Goal: Task Accomplishment & Management: Manage account settings

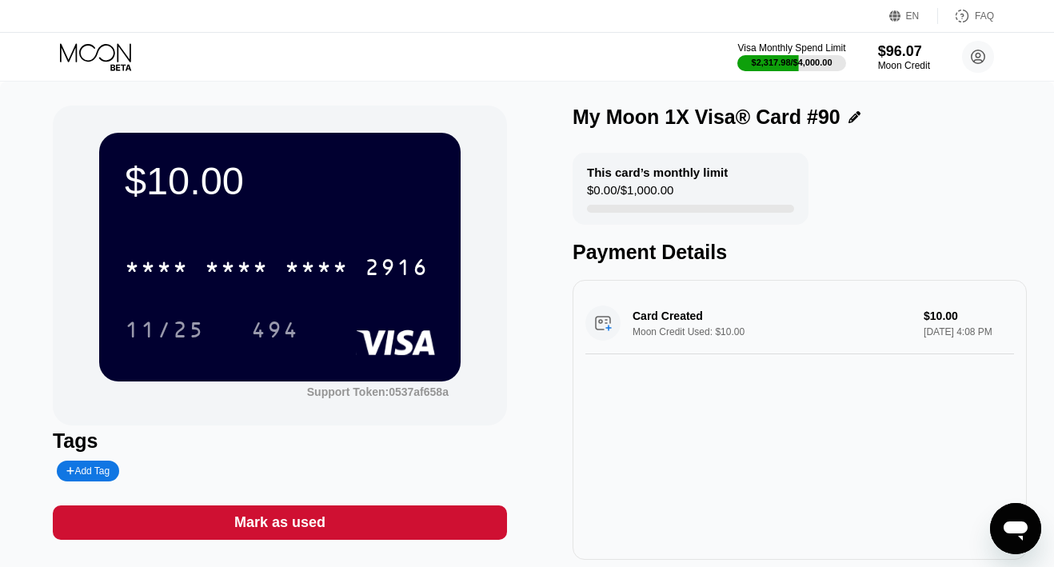
click at [105, 38] on div "Visa Monthly Spend Limit $2,317.98 / $4,000.00 $96.07 Moon Credit [EMAIL_ADDRES…" at bounding box center [527, 57] width 1054 height 48
click at [105, 54] on icon at bounding box center [97, 57] width 74 height 28
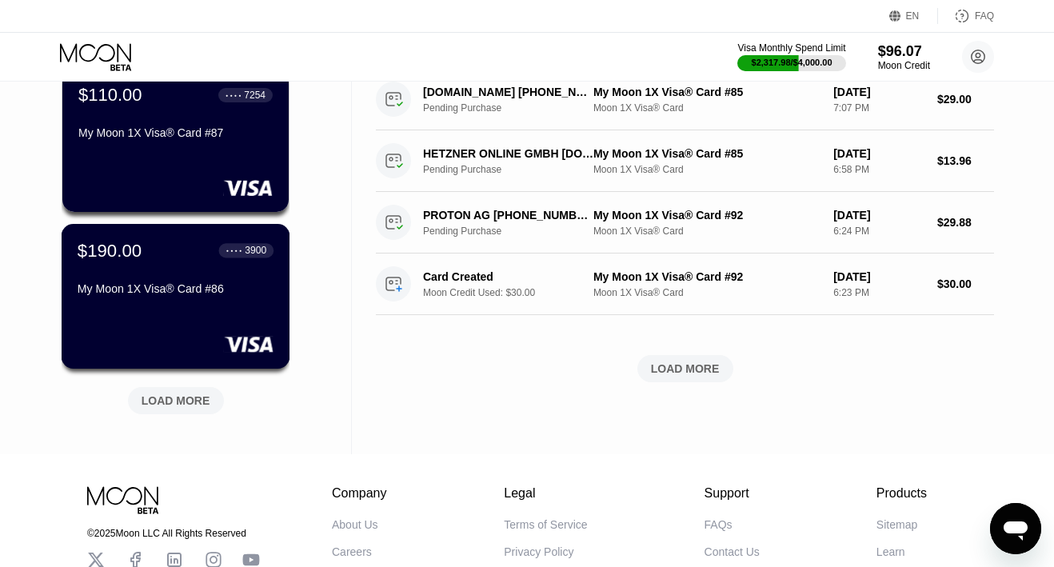
scroll to position [598, 0]
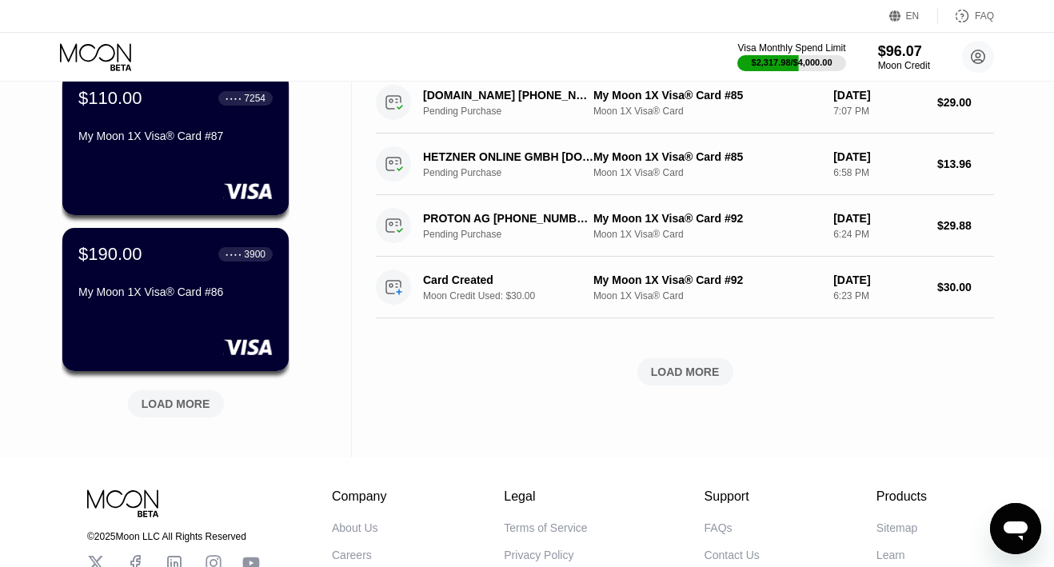
click at [170, 410] on div "LOAD MORE" at bounding box center [176, 404] width 69 height 14
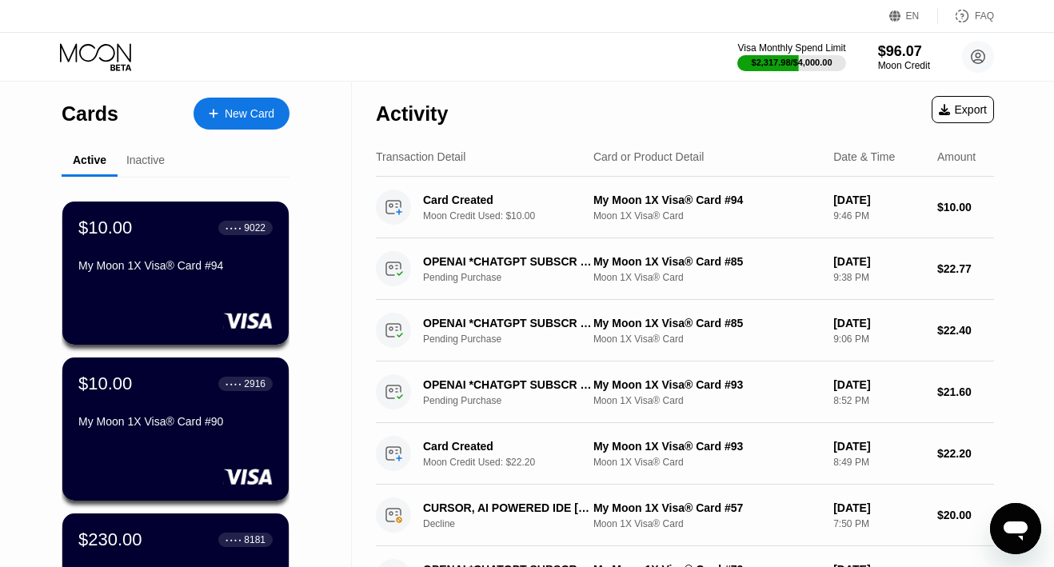
scroll to position [-1, 0]
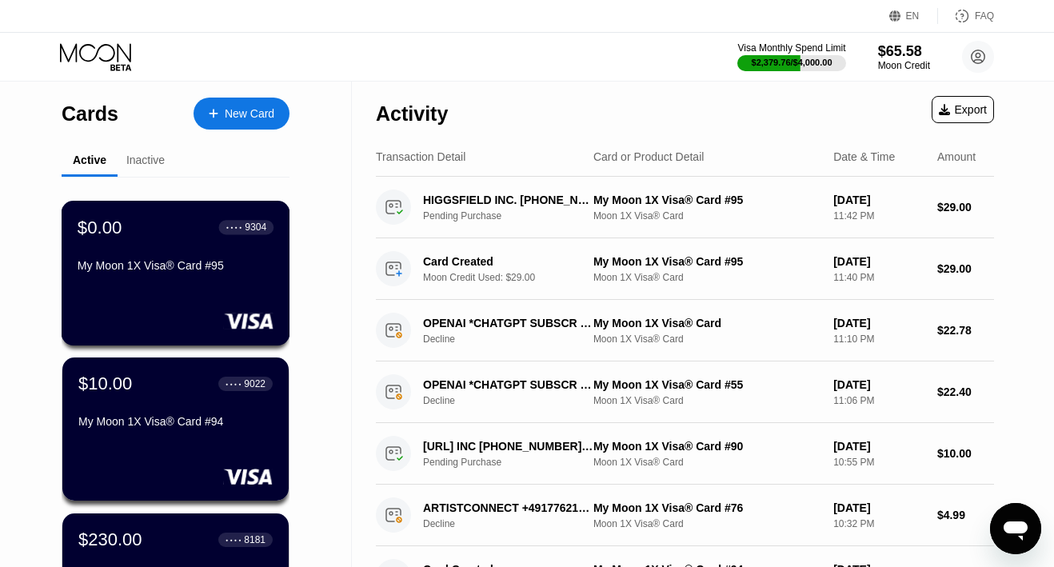
click at [165, 266] on div "My Moon 1X Visa® Card #95" at bounding box center [176, 265] width 196 height 13
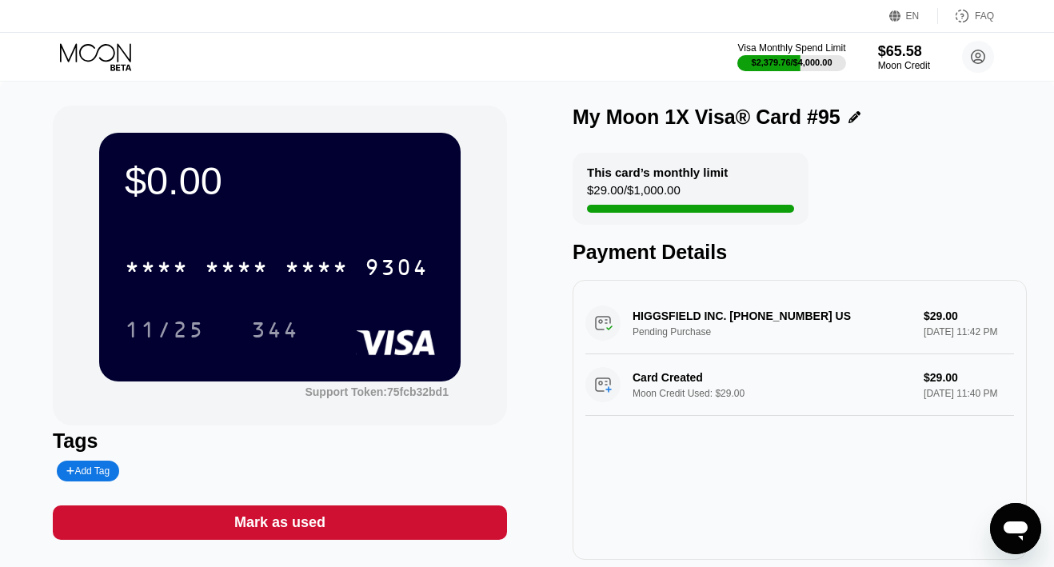
click at [272, 512] on div "Mark as used" at bounding box center [280, 523] width 454 height 34
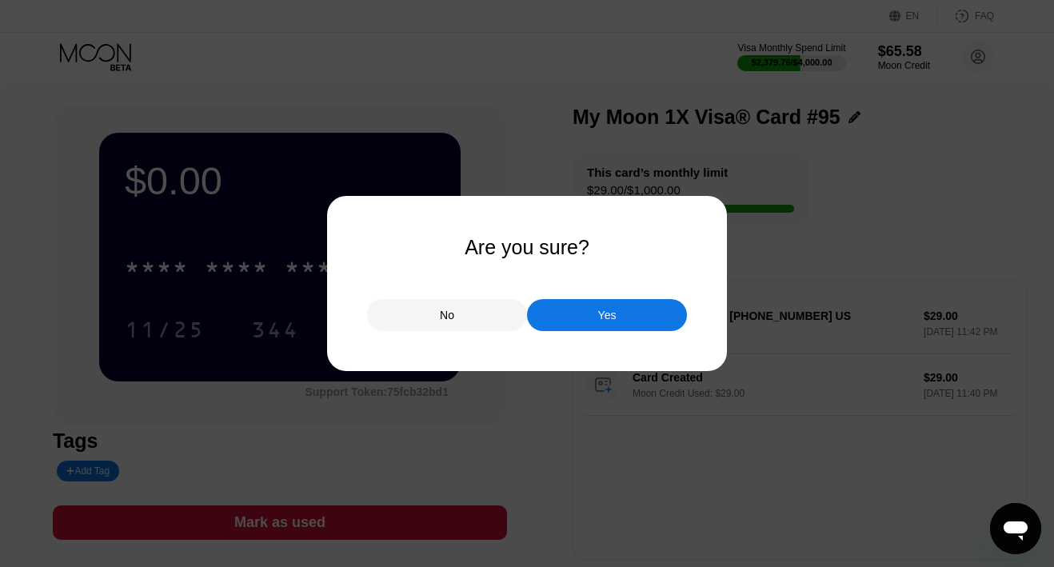
click at [567, 311] on div "Yes" at bounding box center [607, 315] width 160 height 32
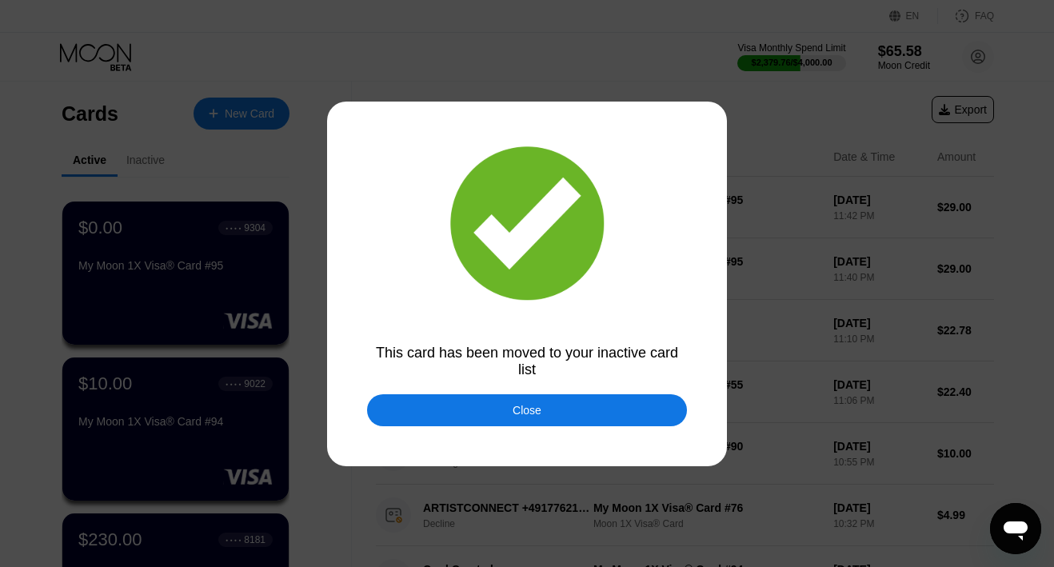
click at [476, 418] on div "Close" at bounding box center [527, 410] width 320 height 32
